Goal: Information Seeking & Learning: Find specific page/section

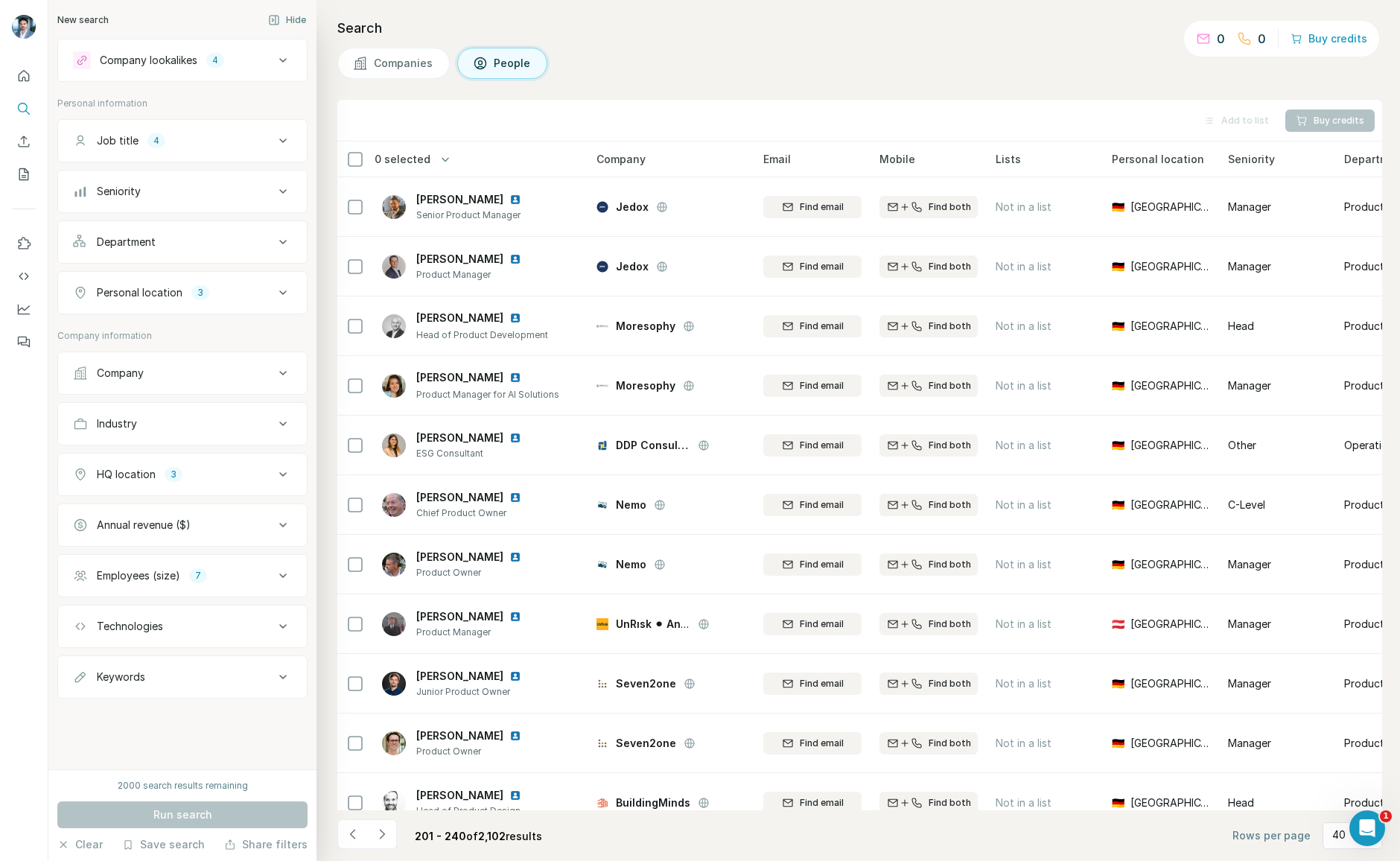
click at [161, 676] on div "Keywords" at bounding box center [173, 677] width 201 height 15
click at [178, 707] on input "text" at bounding box center [167, 714] width 189 height 27
type input "***"
